Goal: Download file/media

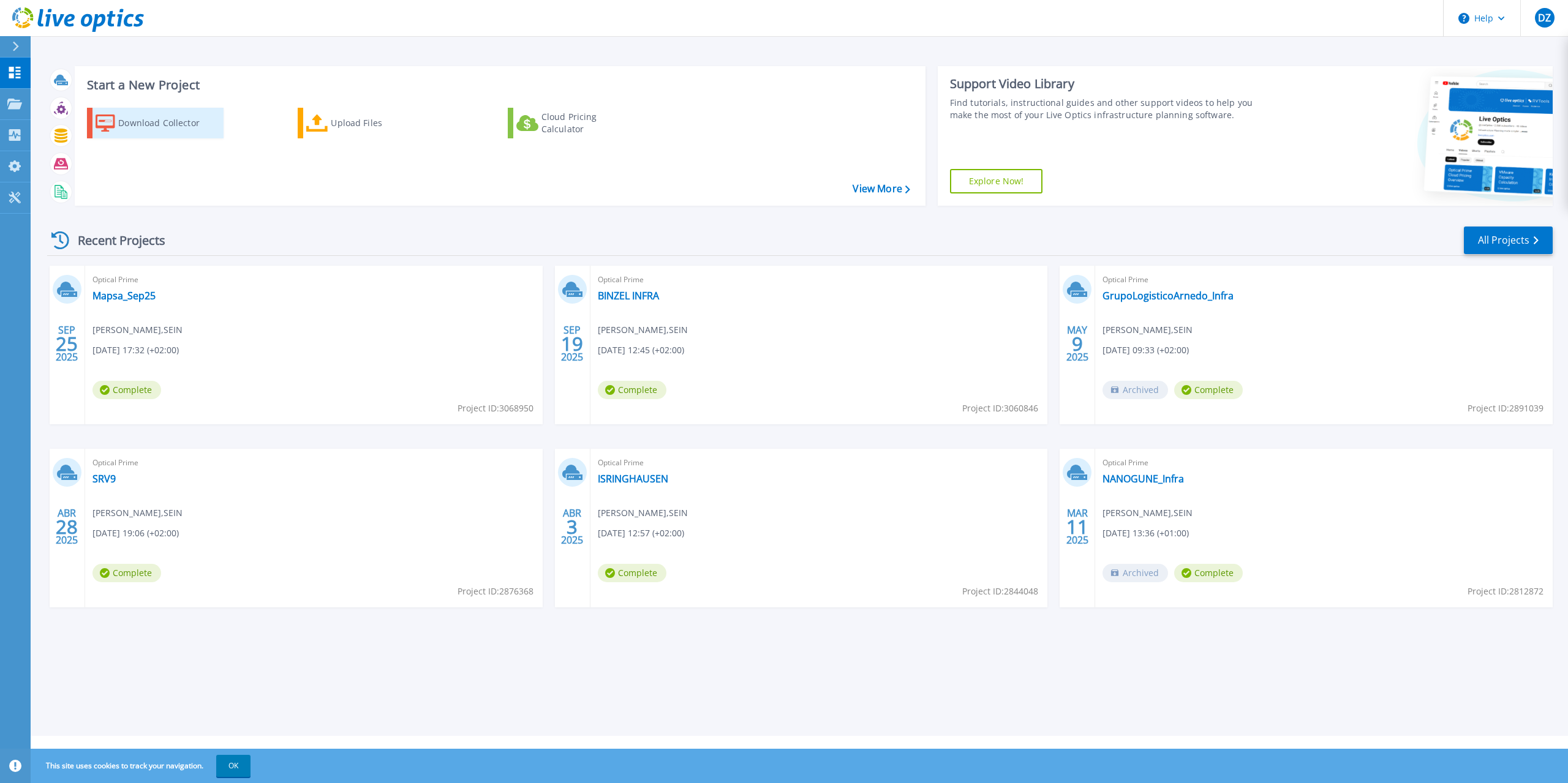
click at [166, 121] on div "Download Collector" at bounding box center [167, 123] width 98 height 24
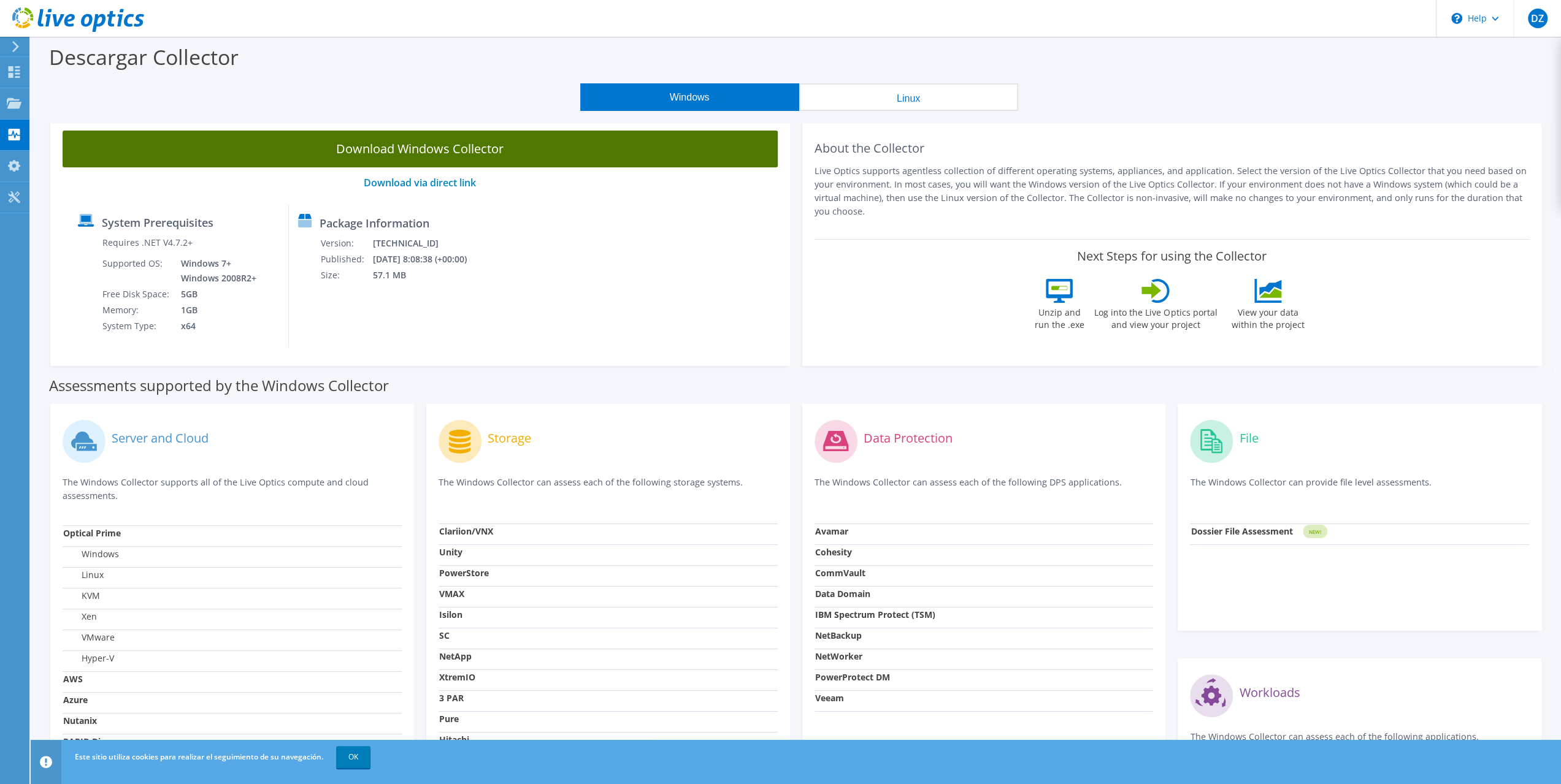
click at [488, 149] on link "Download Windows Collector" at bounding box center [420, 149] width 715 height 37
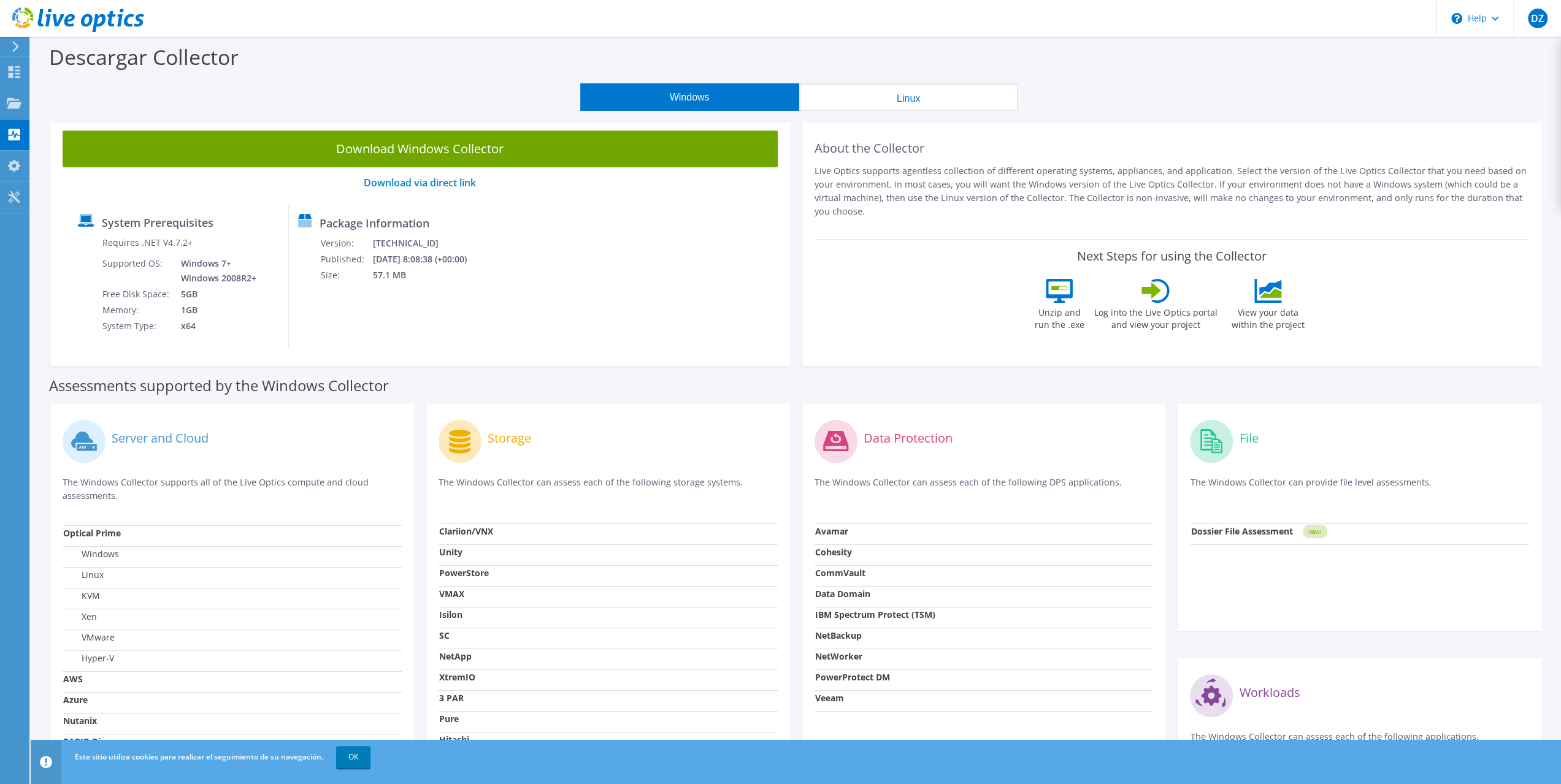
click at [1073, 85] on div "Windows Linux" at bounding box center [799, 97] width 1512 height 28
click at [69, 106] on div "Proyectos" at bounding box center [61, 103] width 66 height 31
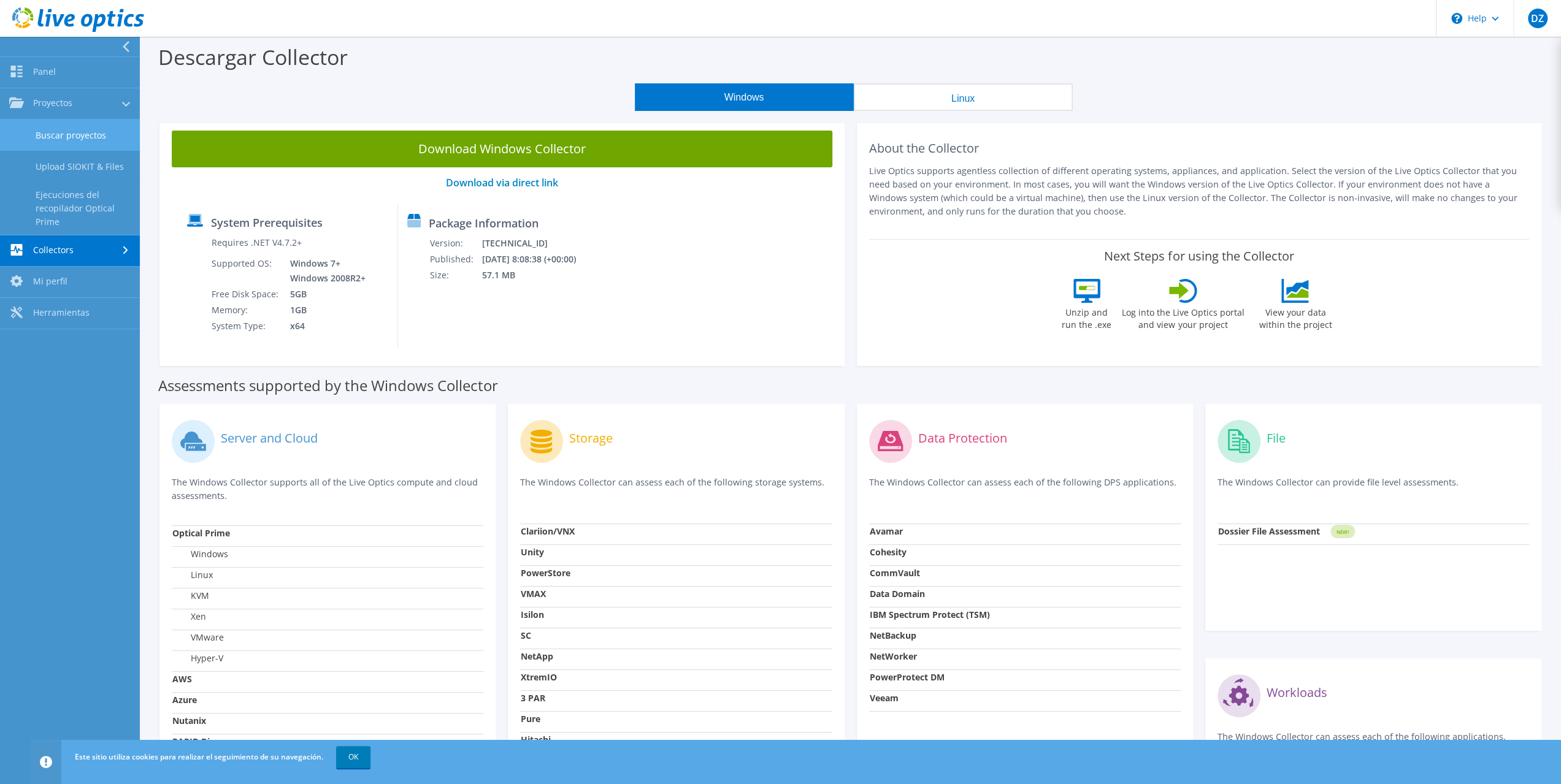
click at [77, 138] on link "Buscar proyectos" at bounding box center [70, 135] width 140 height 31
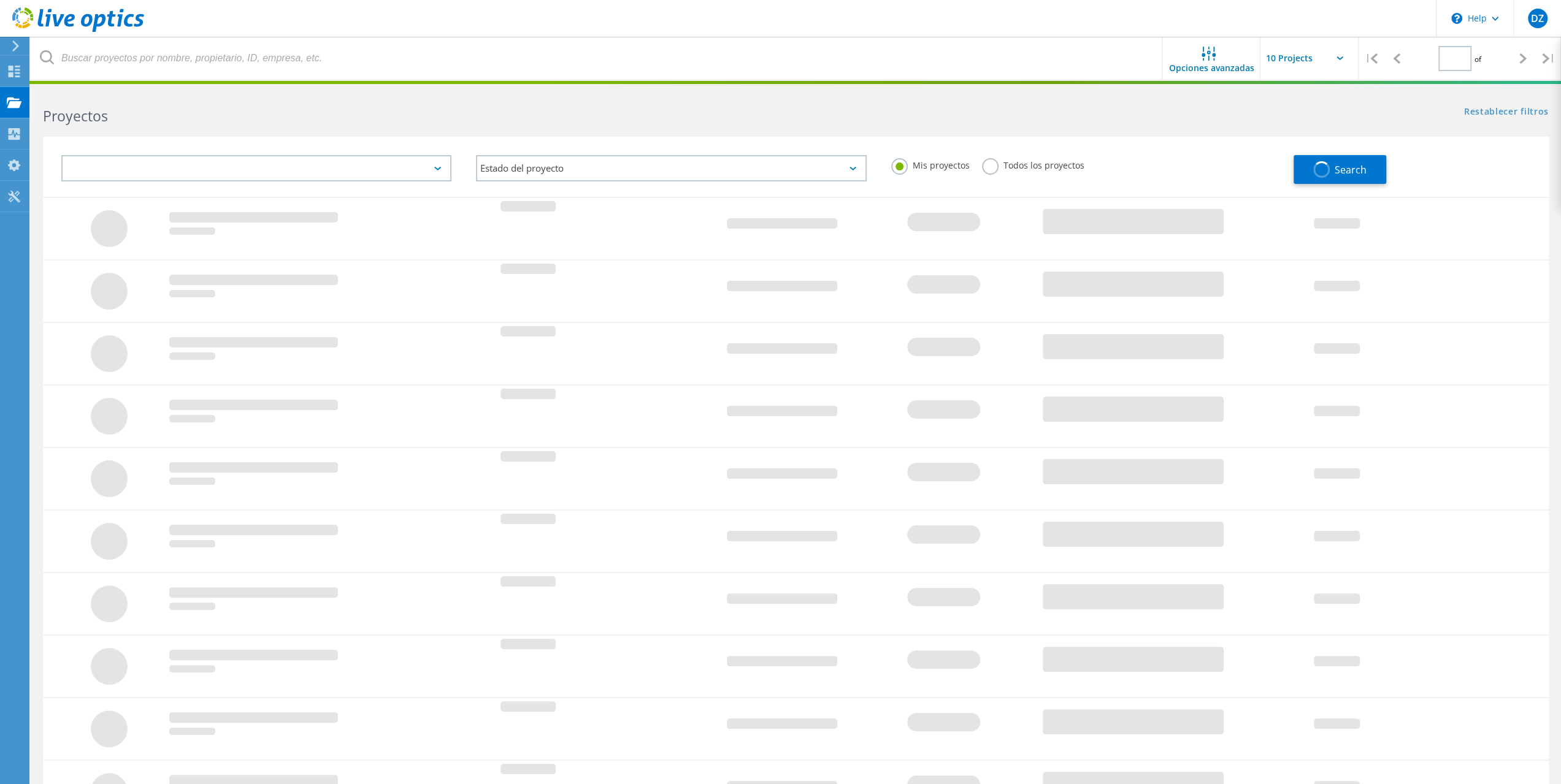
type input "1"
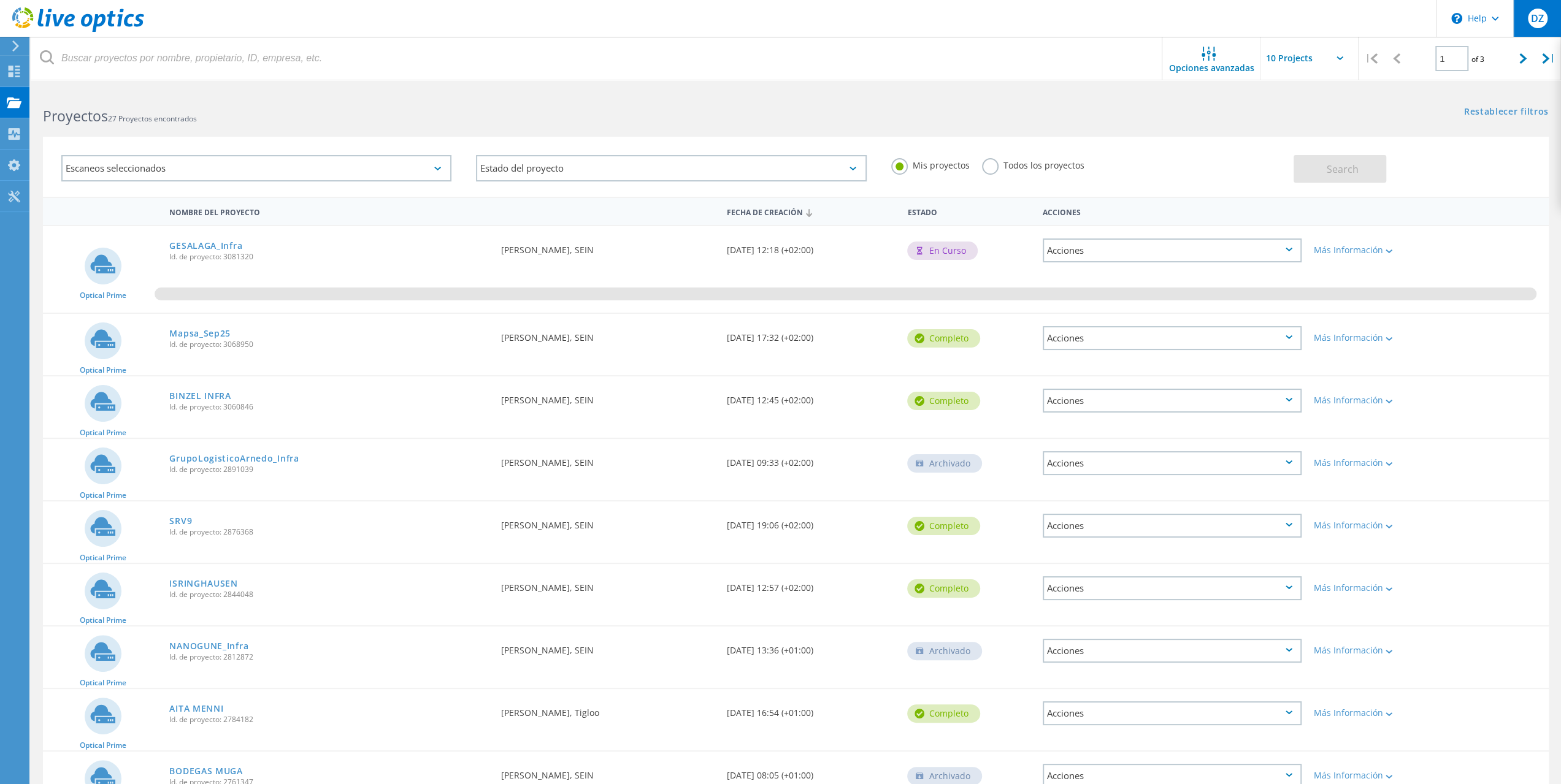
click at [1537, 16] on span "DZ" at bounding box center [1537, 19] width 13 height 10
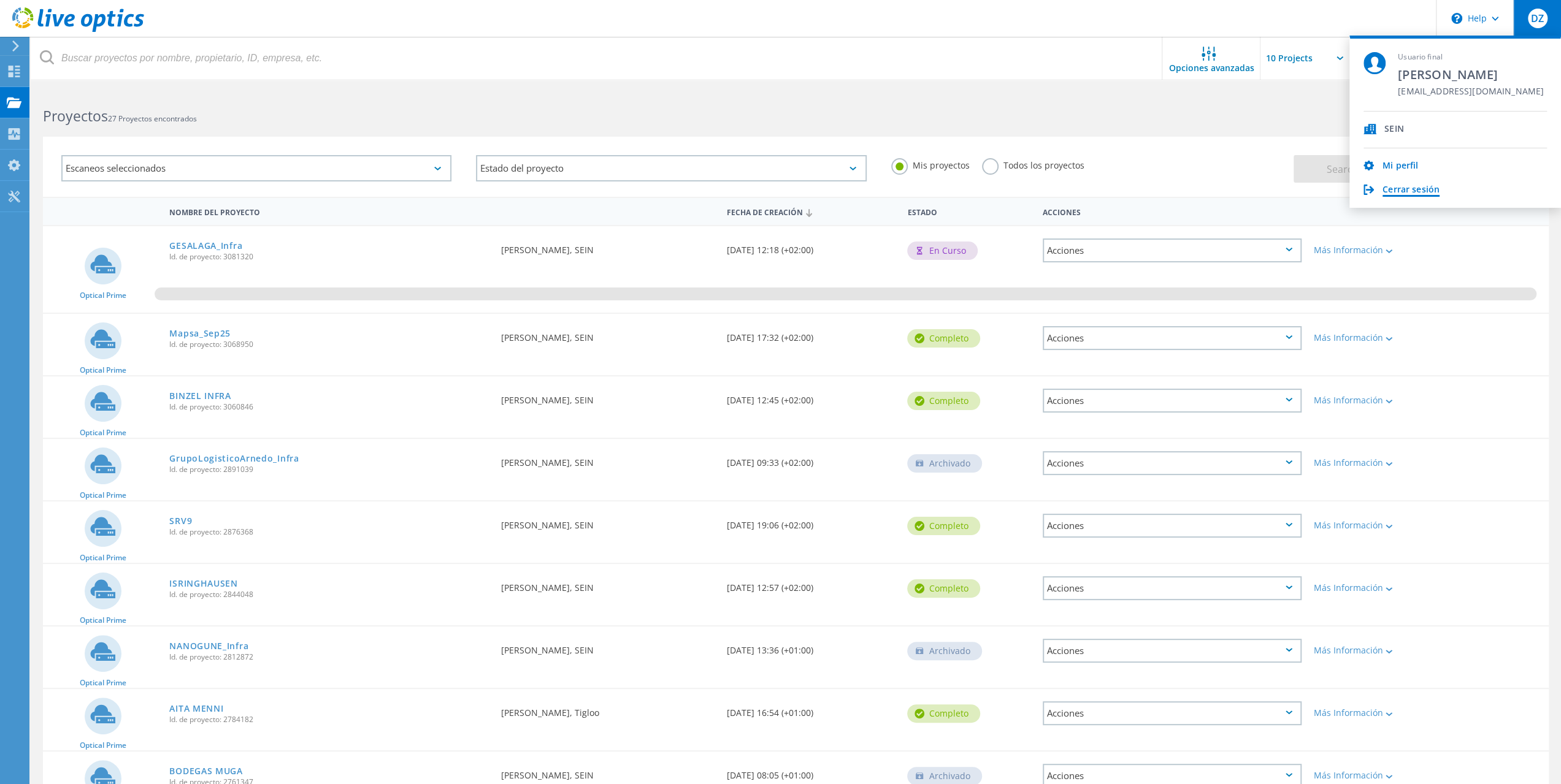
click at [1401, 193] on link "Cerrar sesión" at bounding box center [1411, 190] width 57 height 12
